Goal: Task Accomplishment & Management: Use online tool/utility

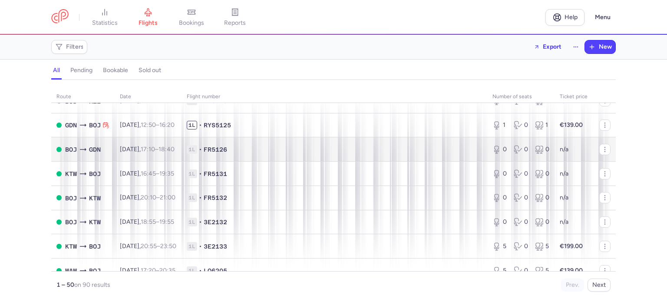
scroll to position [43, 0]
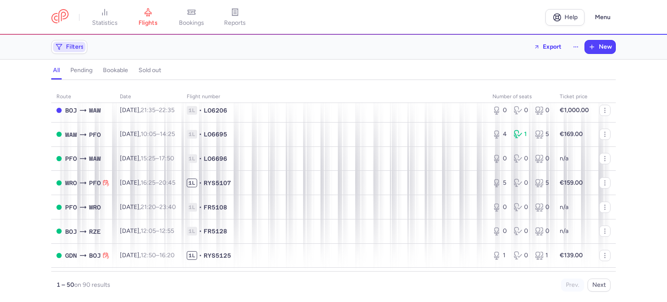
click at [74, 50] on span "Filters" at bounding box center [69, 47] width 33 height 10
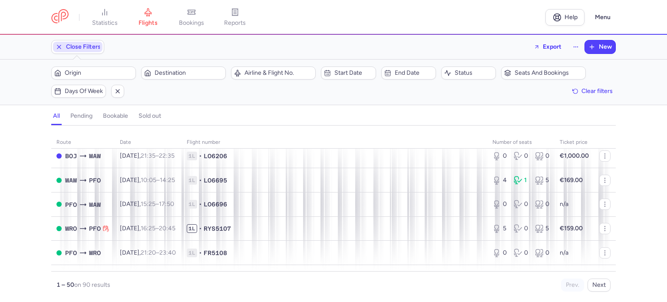
scroll to position [0, 0]
click at [102, 77] on span "Origin" at bounding box center [94, 73] width 82 height 10
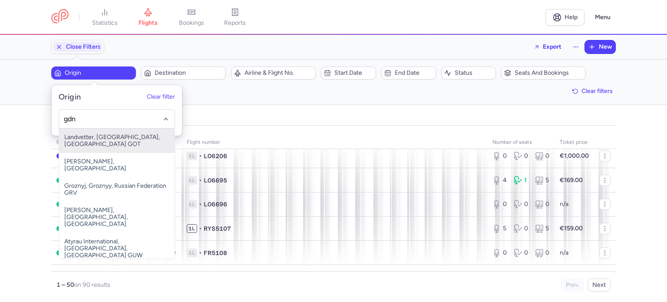
click at [95, 117] on input "gdn" at bounding box center [117, 119] width 106 height 10
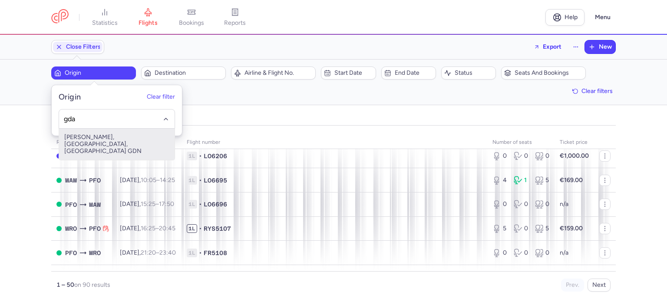
click at [86, 130] on span "[PERSON_NAME], [GEOGRAPHIC_DATA], [GEOGRAPHIC_DATA] GDN" at bounding box center [117, 144] width 116 height 31
type input "gda"
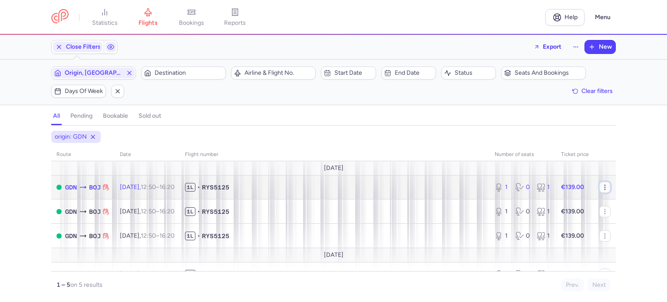
click at [602, 187] on icon "button" at bounding box center [605, 187] width 7 height 7
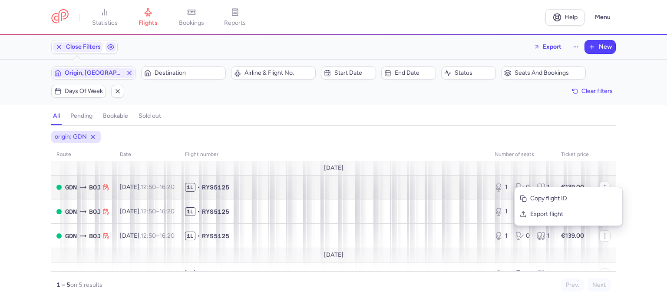
click at [601, 187] on div "Copy flight ID Export flight" at bounding box center [568, 206] width 109 height 39
click at [647, 186] on div "origin: GDN route date Flight number number of seats Ticket price [DATE] GDN BO…" at bounding box center [333, 216] width 667 height 171
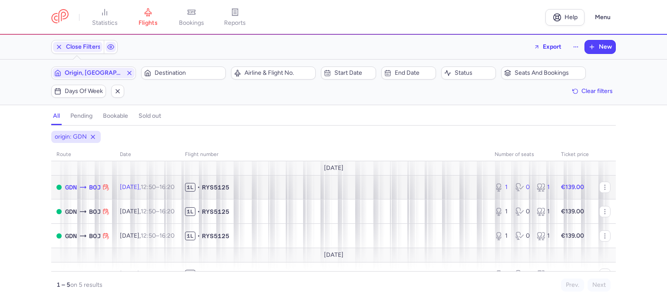
click at [127, 184] on span "[DATE] 12:50 – 16:20 +0" at bounding box center [147, 186] width 55 height 7
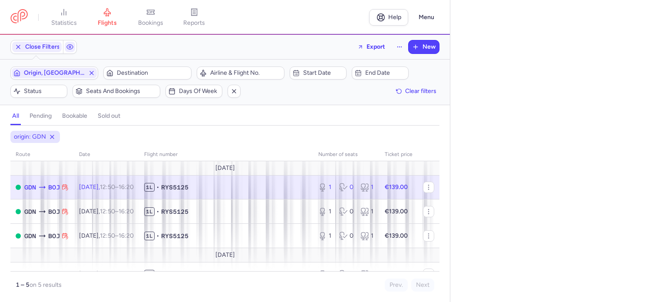
select select "days"
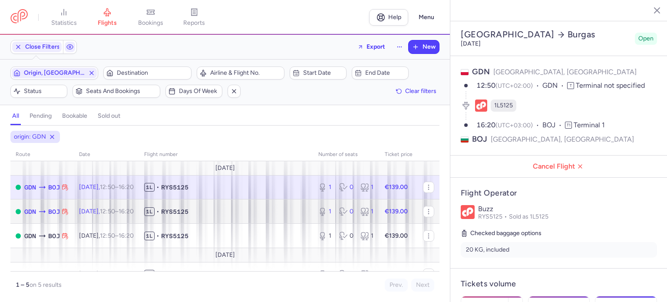
click at [256, 217] on td "1L • RYS5125" at bounding box center [226, 211] width 174 height 24
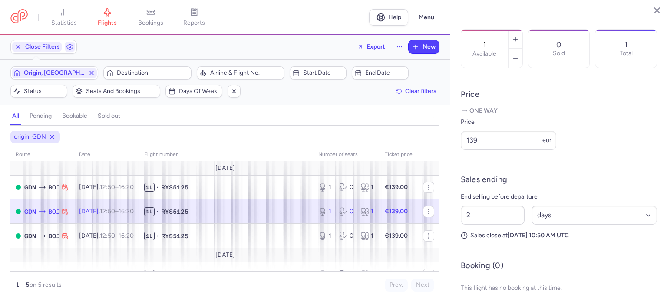
scroll to position [253, 0]
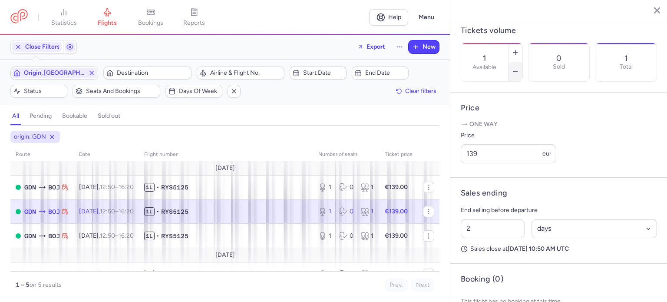
click at [517, 72] on line "button" at bounding box center [515, 72] width 4 height 0
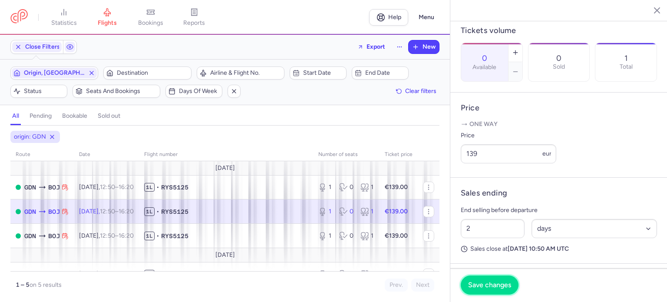
click at [483, 286] on span "Save changes" at bounding box center [489, 285] width 43 height 8
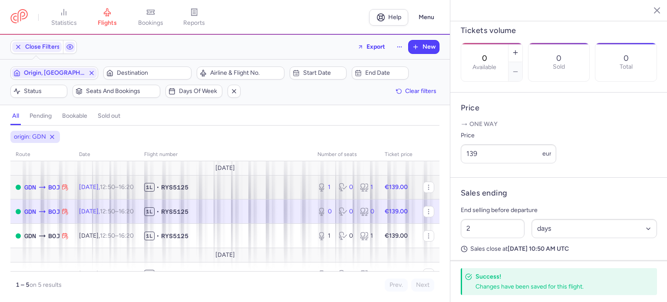
click at [99, 185] on span "[DATE] 12:50 – 16:20 +0" at bounding box center [106, 186] width 55 height 7
type input "1"
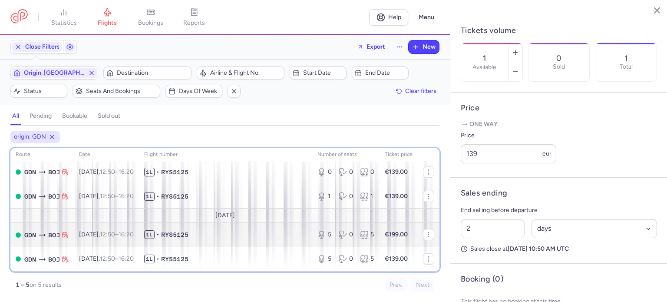
scroll to position [39, 0]
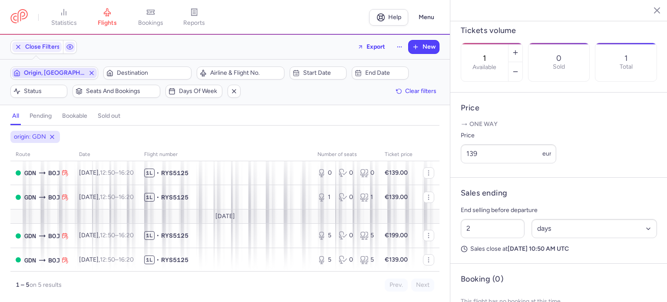
click at [54, 69] on span "Origin, [GEOGRAPHIC_DATA]" at bounding box center [54, 72] width 61 height 7
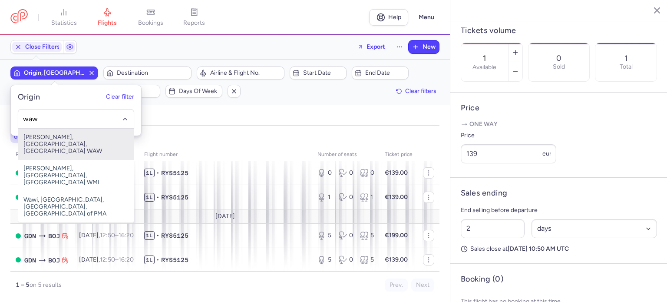
click at [69, 149] on span "[PERSON_NAME], [GEOGRAPHIC_DATA], [GEOGRAPHIC_DATA] WAW" at bounding box center [76, 144] width 116 height 31
type input "waw"
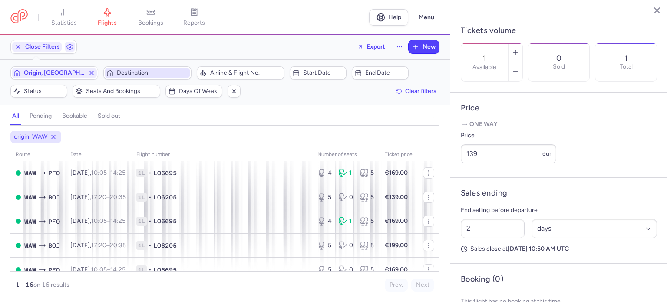
click at [118, 76] on span "Destination" at bounding box center [152, 72] width 71 height 7
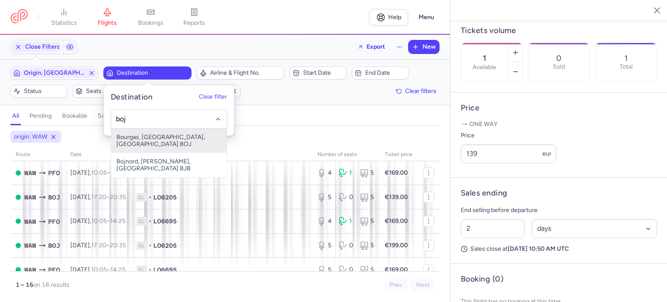
click at [142, 140] on span "Bourgas, [GEOGRAPHIC_DATA], [GEOGRAPHIC_DATA] BOJ" at bounding box center [169, 141] width 116 height 24
type input "boj"
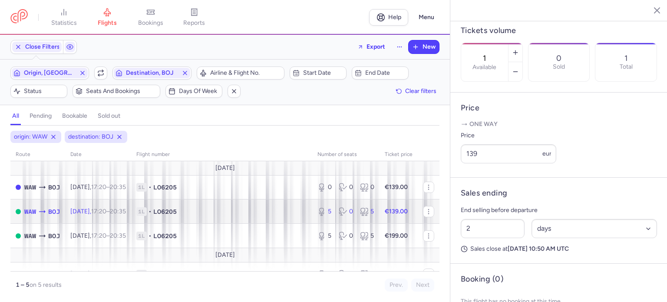
click at [354, 206] on div "5 0 5" at bounding box center [346, 212] width 64 height 16
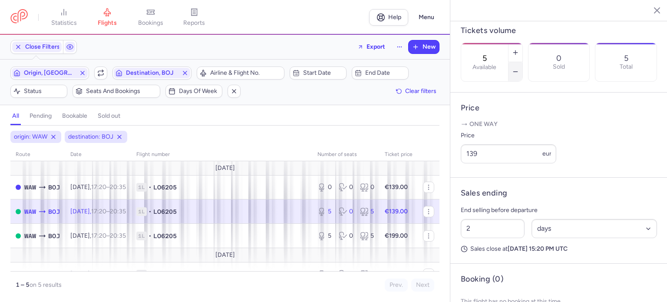
click at [519, 68] on icon "button" at bounding box center [515, 71] width 7 height 7
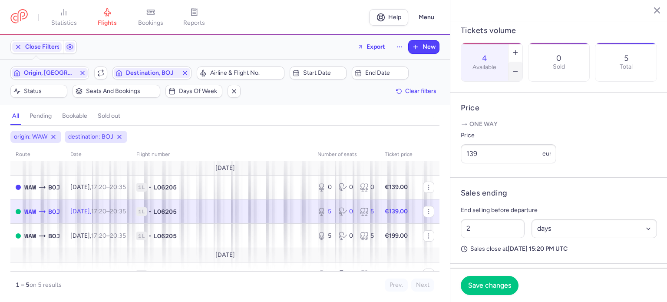
click at [519, 68] on icon "button" at bounding box center [515, 71] width 7 height 7
click at [491, 286] on span "Save changes" at bounding box center [489, 285] width 43 height 8
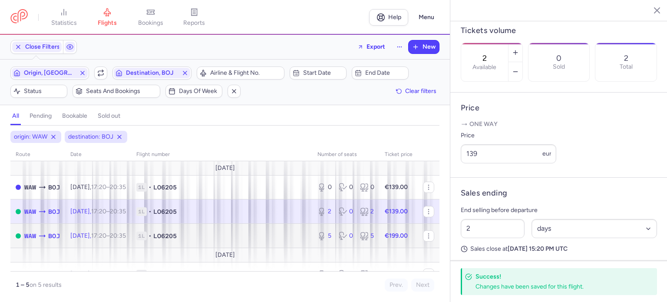
click at [286, 236] on span "1L • LO6205" at bounding box center [221, 235] width 171 height 9
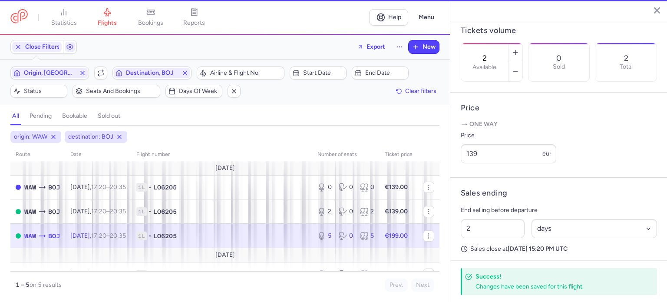
type input "5"
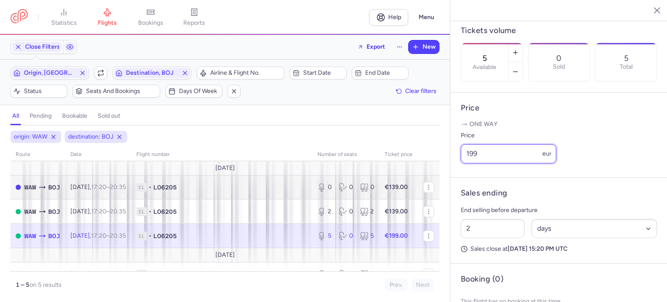
drag, startPoint x: 492, startPoint y: 175, endPoint x: 254, endPoint y: 179, distance: 237.6
click at [260, 180] on div "statistics flights bookings reports Help Menu Close Filters Export New Filters …" at bounding box center [333, 151] width 667 height 302
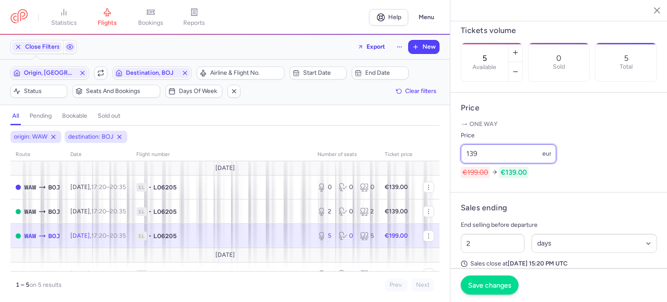
type input "139"
click at [498, 288] on span "Save changes" at bounding box center [489, 285] width 43 height 8
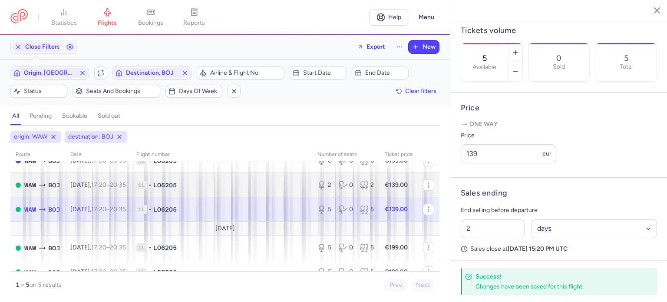
scroll to position [41, 0]
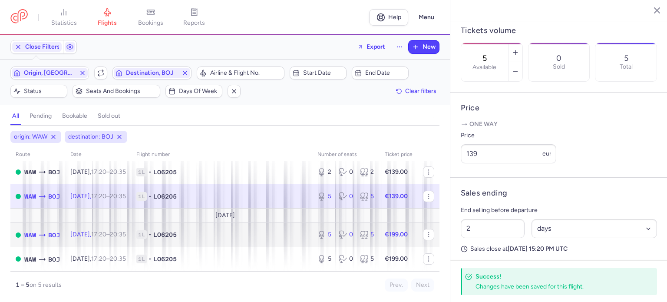
click at [199, 238] on span "1L • LO6205" at bounding box center [221, 234] width 171 height 9
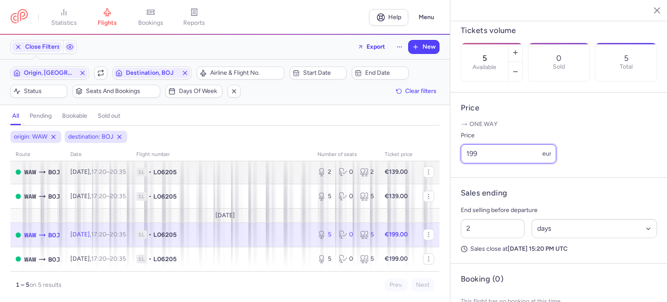
drag, startPoint x: 480, startPoint y: 180, endPoint x: 362, endPoint y: 176, distance: 118.2
click at [363, 176] on div "statistics flights bookings reports Help Menu Close Filters Export New Filters …" at bounding box center [333, 151] width 667 height 302
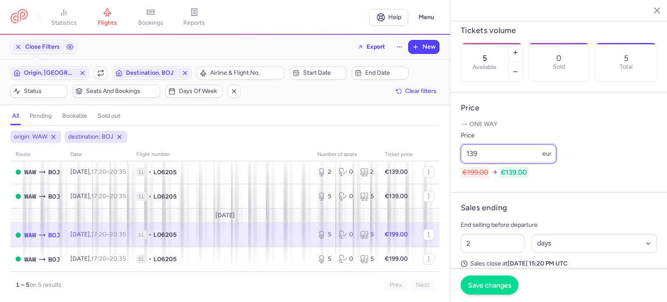
type input "139"
click at [486, 287] on span "Save changes" at bounding box center [489, 285] width 43 height 8
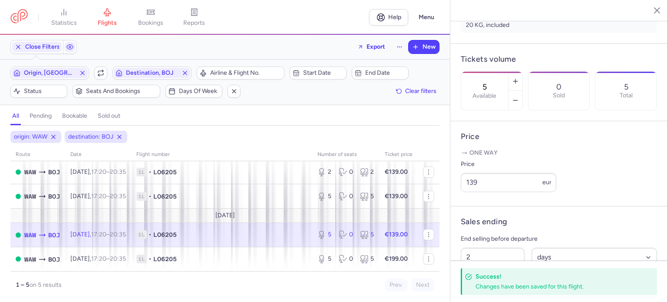
scroll to position [210, 0]
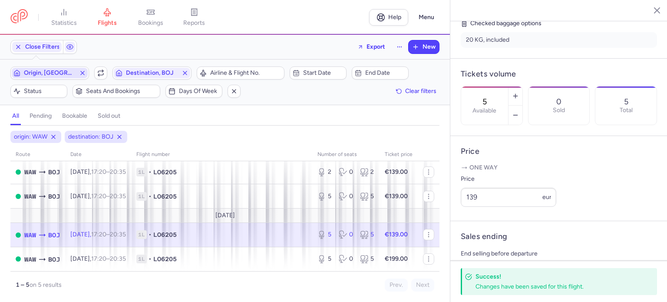
click at [76, 71] on span "Origin, [GEOGRAPHIC_DATA]" at bounding box center [50, 72] width 52 height 7
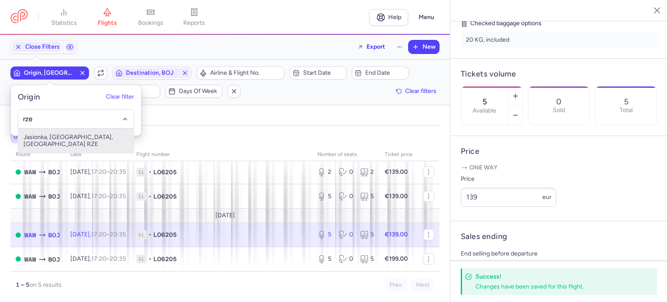
click at [69, 142] on span "Jasionka, [GEOGRAPHIC_DATA], [GEOGRAPHIC_DATA] RZE" at bounding box center [76, 141] width 116 height 24
type input "rze"
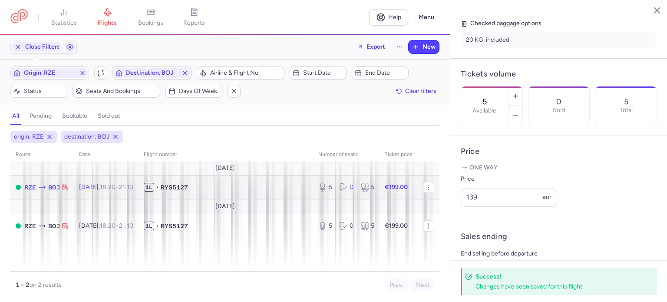
click at [72, 189] on td "RZE BOJ" at bounding box center [41, 187] width 63 height 24
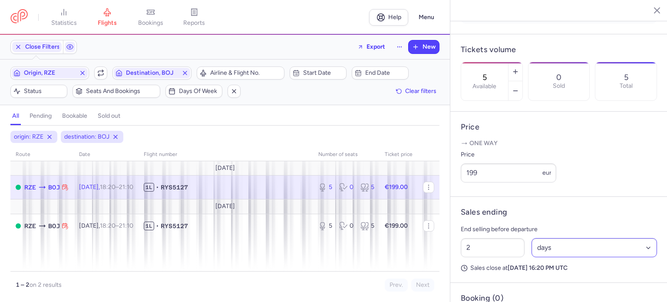
scroll to position [253, 0]
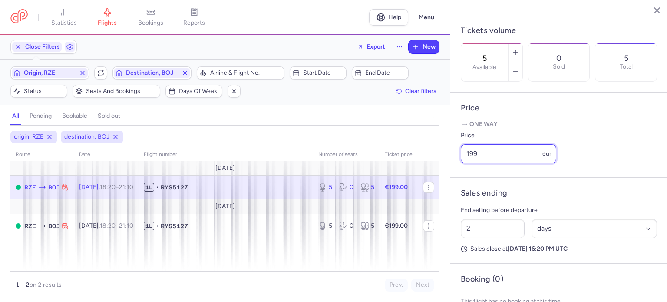
drag, startPoint x: 499, startPoint y: 182, endPoint x: 328, endPoint y: 200, distance: 171.2
click at [332, 198] on div "statistics flights bookings reports Help Menu Close Filters Export New Filters …" at bounding box center [333, 151] width 667 height 302
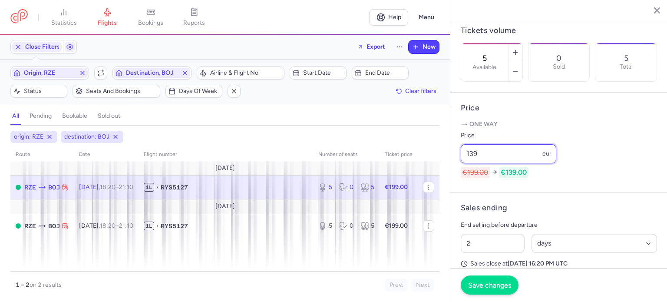
type input "139"
click at [486, 284] on span "Save changes" at bounding box center [489, 285] width 43 height 8
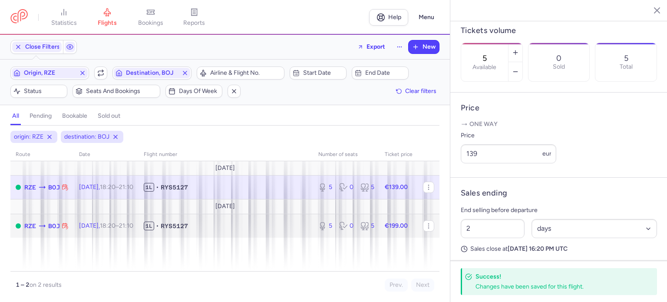
click at [261, 226] on span "1L • RYS5127" at bounding box center [226, 225] width 164 height 9
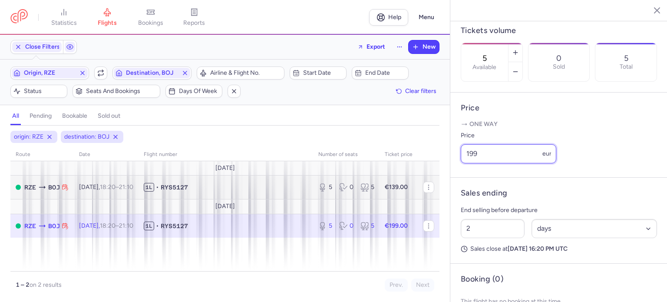
click at [263, 179] on div "statistics flights bookings reports Help Menu Close Filters Export New Filters …" at bounding box center [333, 151] width 667 height 302
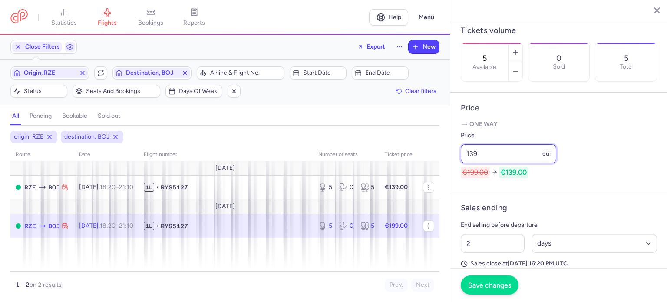
type input "139"
click at [497, 288] on span "Save changes" at bounding box center [489, 285] width 43 height 8
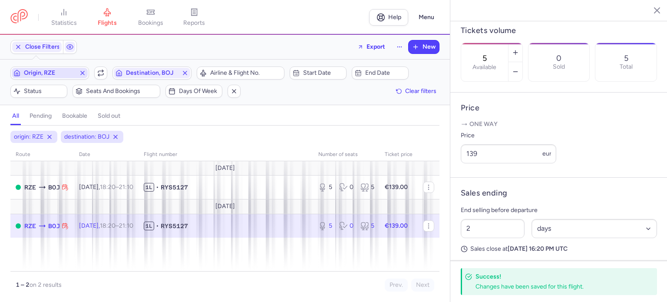
click at [56, 74] on span "Origin, RZE" at bounding box center [50, 72] width 52 height 7
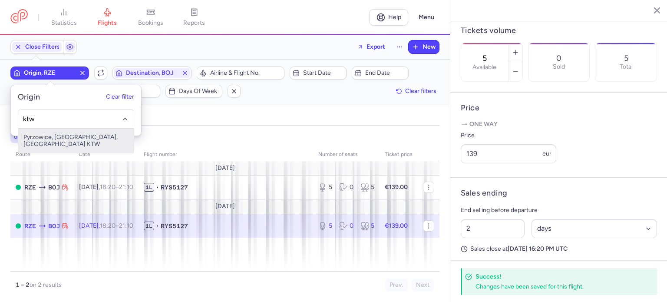
click at [54, 137] on span "Pyrzowice, [GEOGRAPHIC_DATA], [GEOGRAPHIC_DATA] KTW" at bounding box center [76, 141] width 116 height 24
type input "ktw"
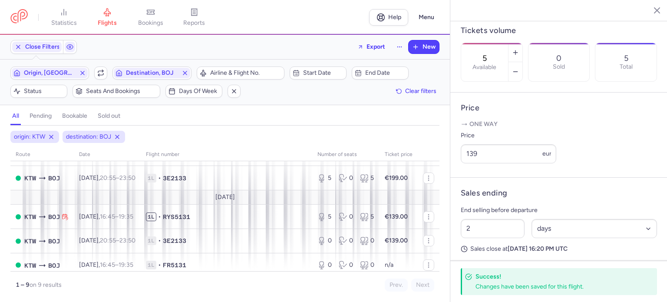
scroll to position [140, 0]
